Goal: Task Accomplishment & Management: Use online tool/utility

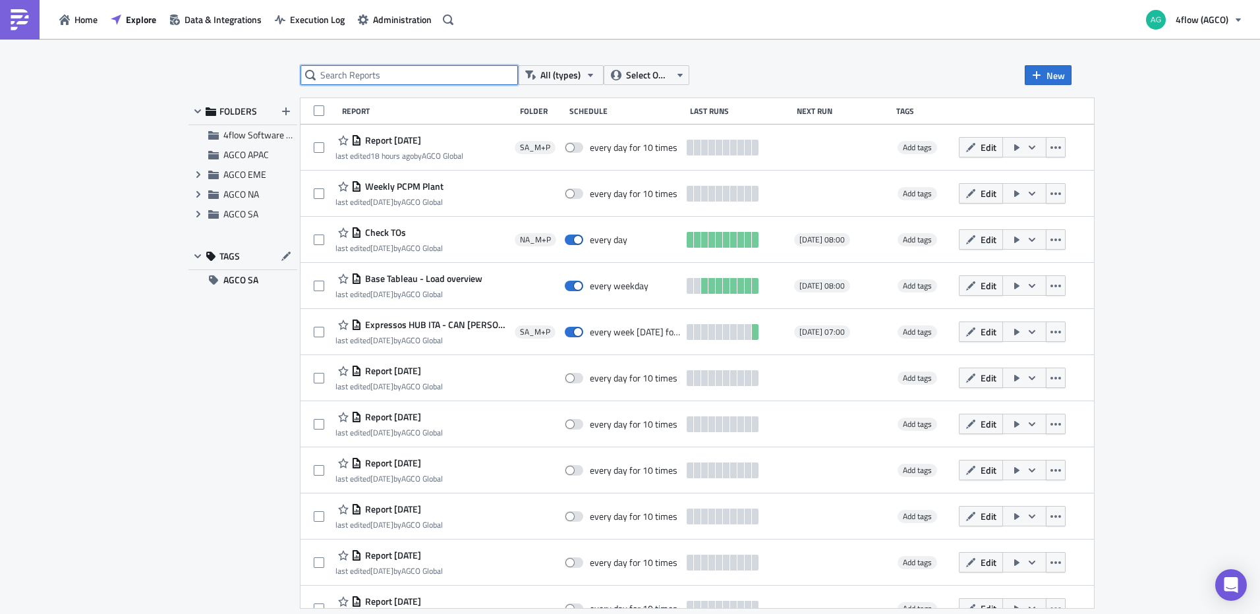
click at [375, 75] on input "text" at bounding box center [408, 75] width 217 height 20
type input "disma"
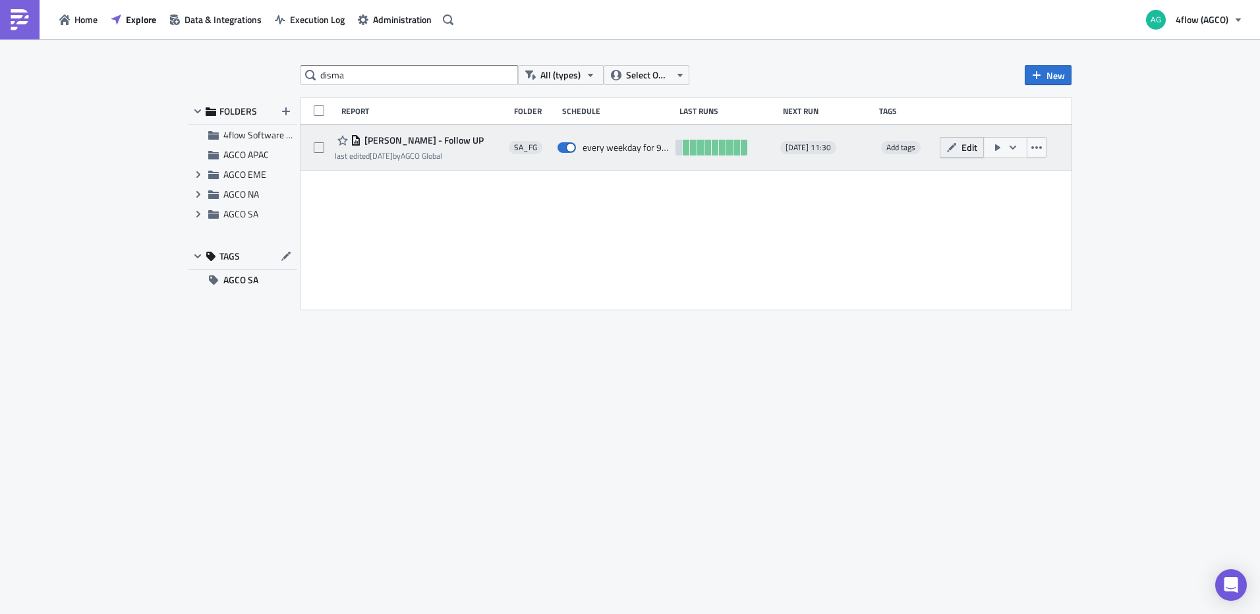
click at [953, 153] on button "Edit" at bounding box center [962, 147] width 44 height 20
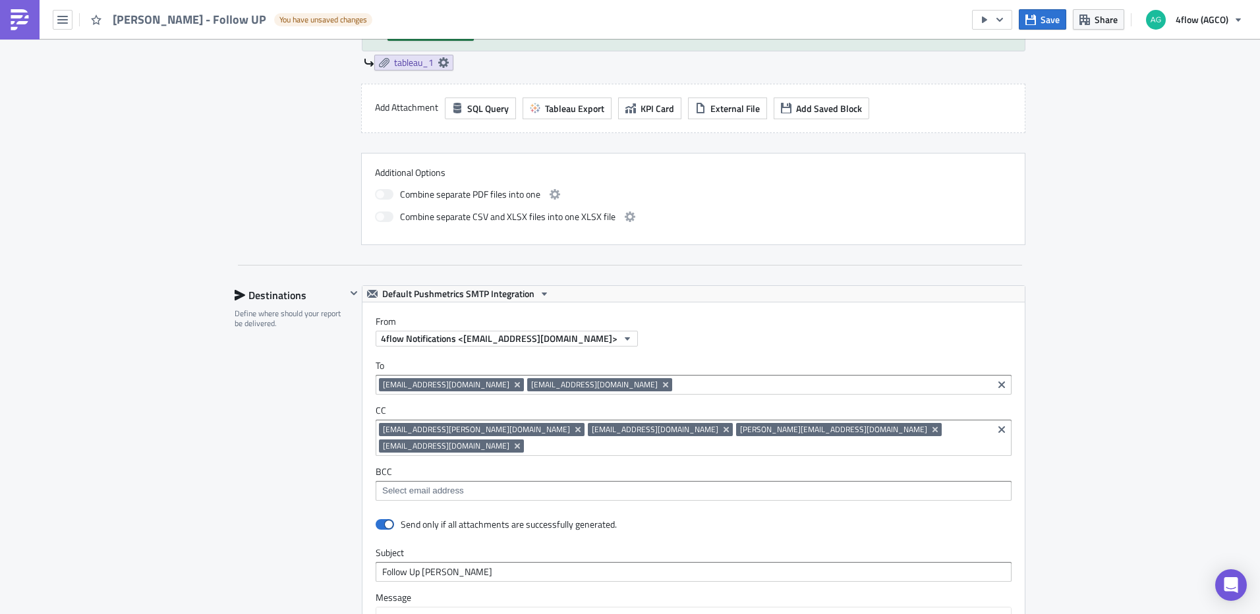
scroll to position [725, 0]
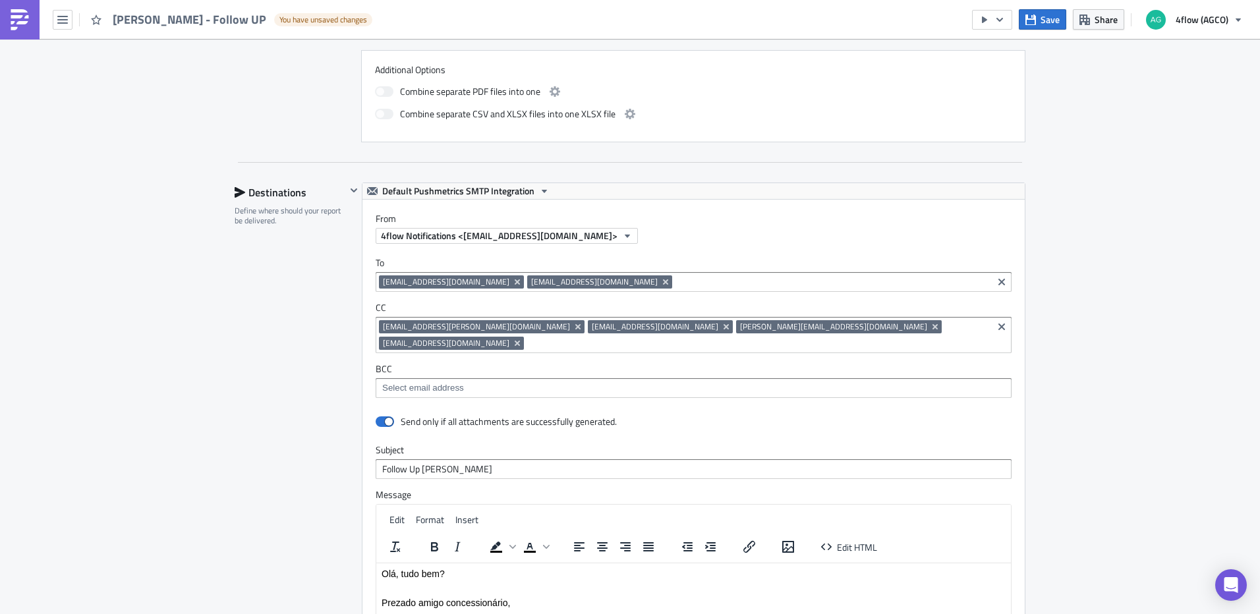
click at [792, 282] on input at bounding box center [832, 281] width 314 height 13
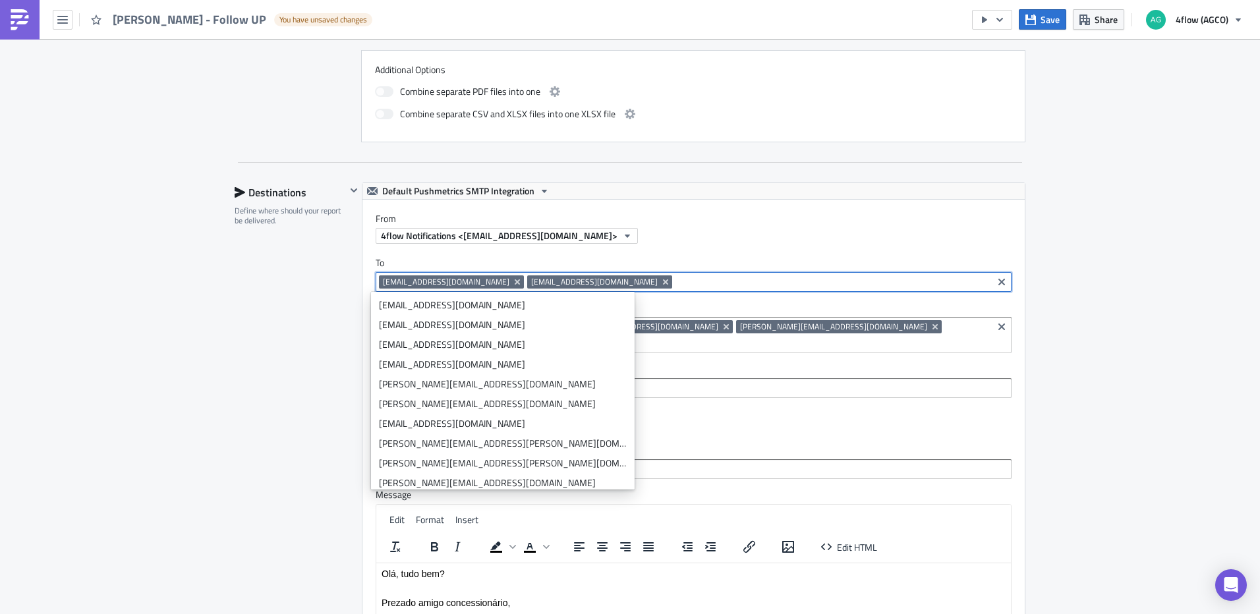
paste input "[PERSON_NAME][EMAIL_ADDRESS][PERSON_NAME][DOMAIN_NAME]"
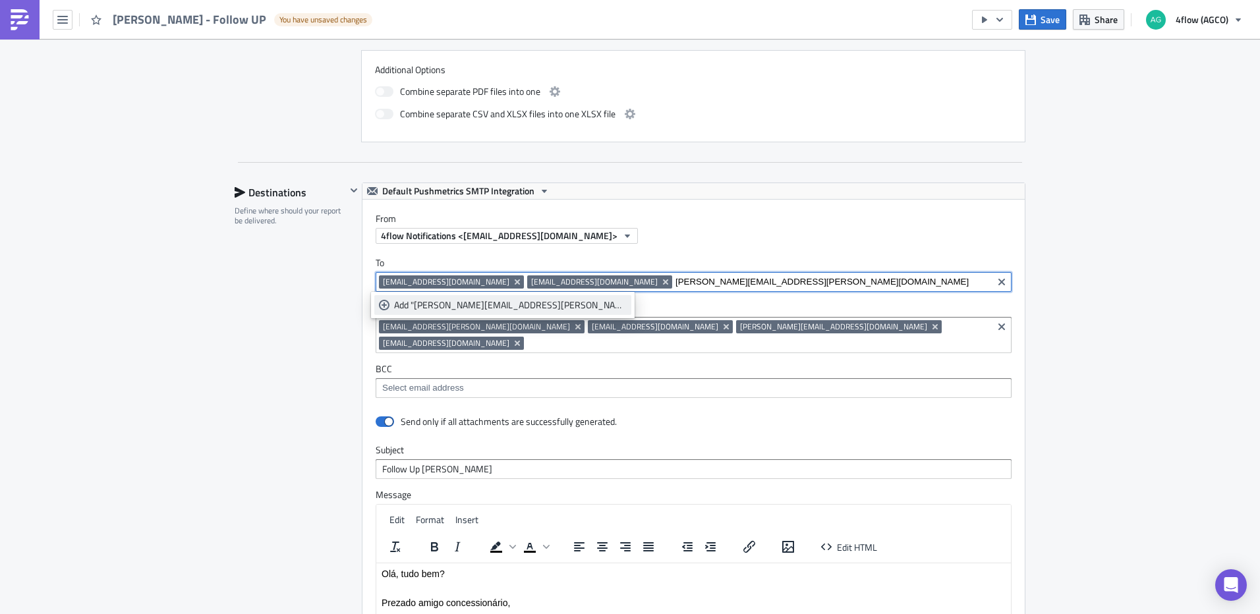
type input "[PERSON_NAME][EMAIL_ADDRESS][PERSON_NAME][DOMAIN_NAME]"
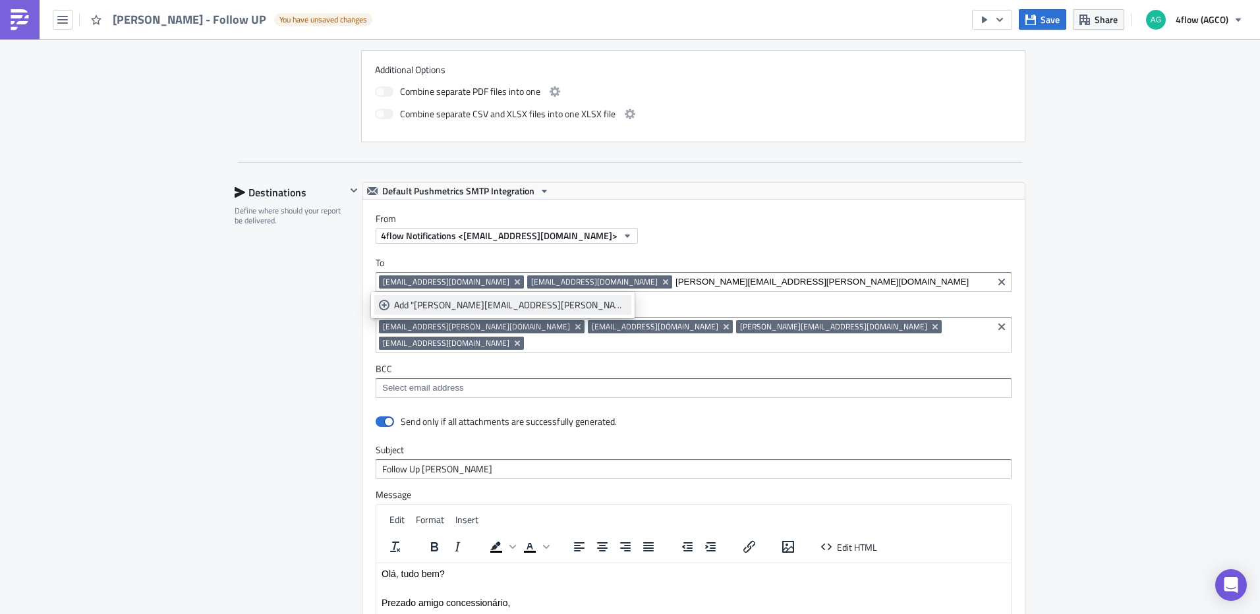
click at [472, 302] on div "Add "[PERSON_NAME][EMAIL_ADDRESS][PERSON_NAME][DOMAIN_NAME]"" at bounding box center [510, 304] width 233 height 13
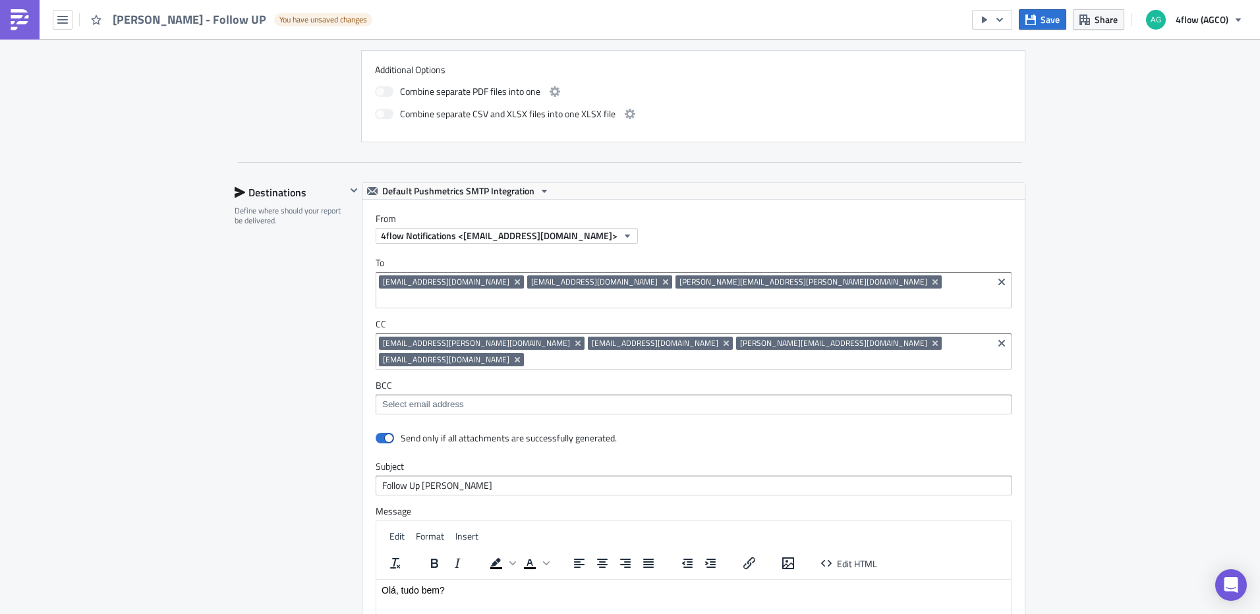
click at [1078, 264] on div "SA_FG Execution Log Edit " [PERSON_NAME] - Follow UP " Draft Settings Configure…" at bounding box center [630, 177] width 1260 height 1726
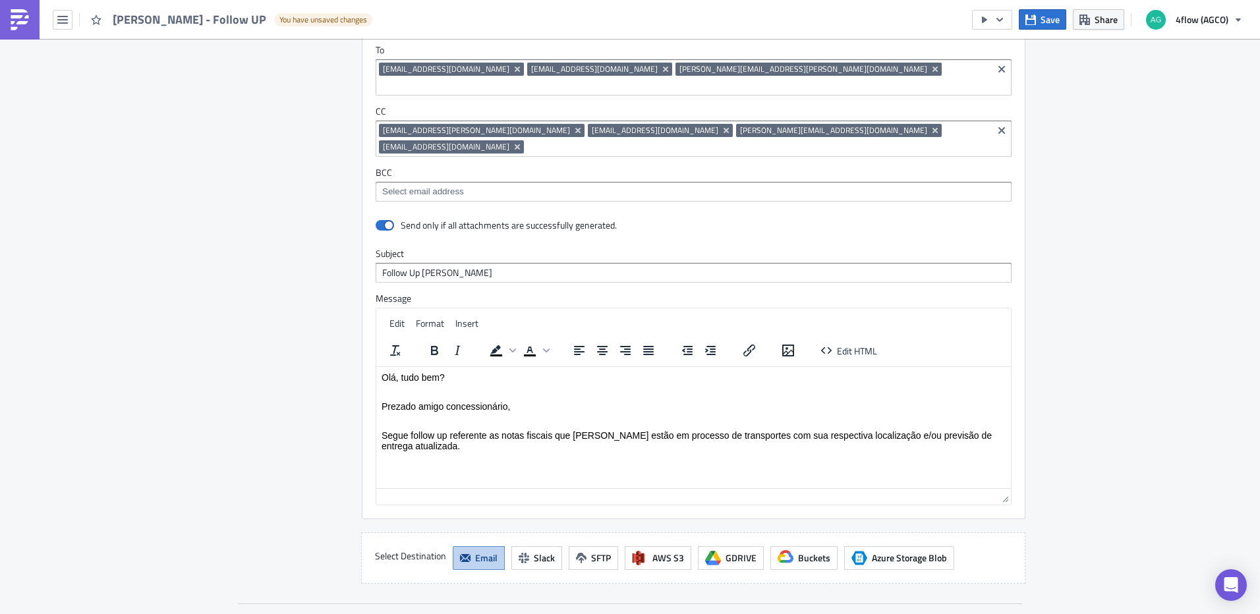
scroll to position [1116, 0]
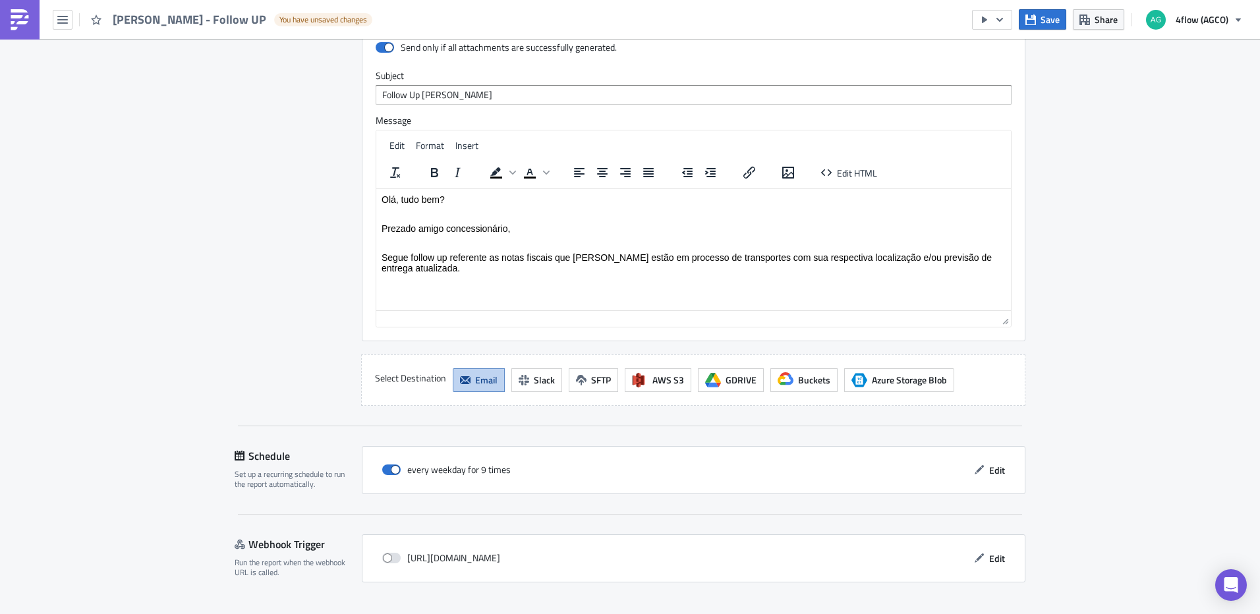
click at [988, 613] on span "Save & Exit" at bounding box center [996, 626] width 45 height 14
